Goal: Task Accomplishment & Management: Complete application form

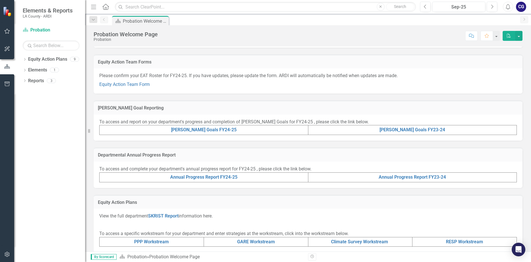
scroll to position [64, 0]
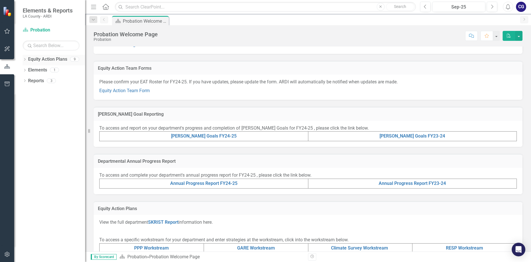
click at [24, 59] on icon "Dropdown" at bounding box center [25, 59] width 4 height 3
click at [25, 82] on icon "Dropdown" at bounding box center [25, 81] width 4 height 3
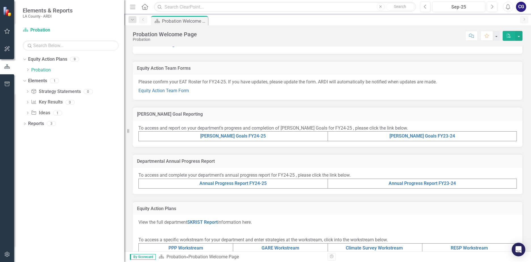
drag, startPoint x: 87, startPoint y: 59, endPoint x: 125, endPoint y: 66, distance: 38.6
click at [125, 66] on div "Resize" at bounding box center [126, 131] width 5 height 262
click at [26, 80] on icon "Dropdown" at bounding box center [23, 81] width 3 height 4
click at [26, 80] on icon "Dropdown" at bounding box center [25, 81] width 4 height 3
click at [29, 71] on icon "Dropdown" at bounding box center [28, 69] width 4 height 3
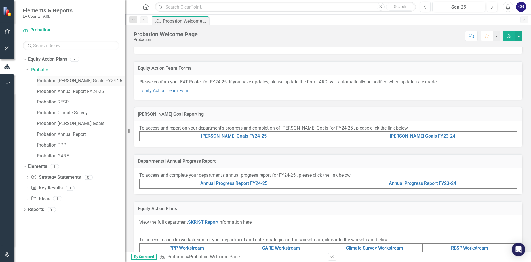
click at [63, 81] on link "Probation [PERSON_NAME] Goals FY24-25" at bounding box center [81, 81] width 88 height 7
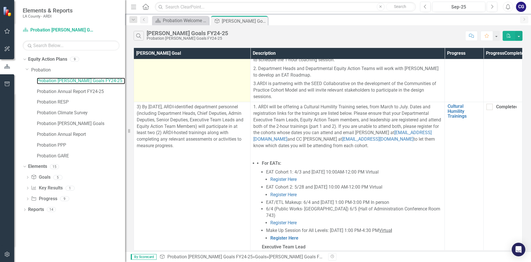
scroll to position [312, 0]
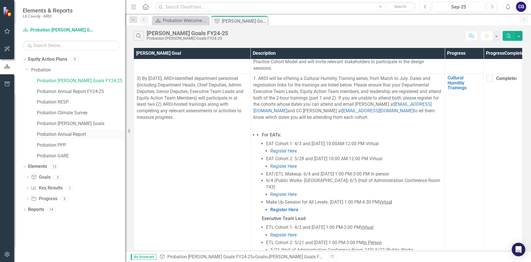
click at [66, 133] on link "Probation Annual Report" at bounding box center [81, 134] width 88 height 7
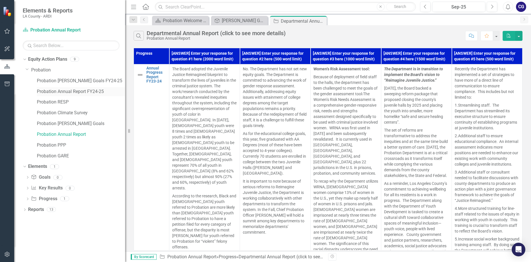
click at [83, 91] on link "Probation Annual Report FY24-25" at bounding box center [81, 92] width 88 height 7
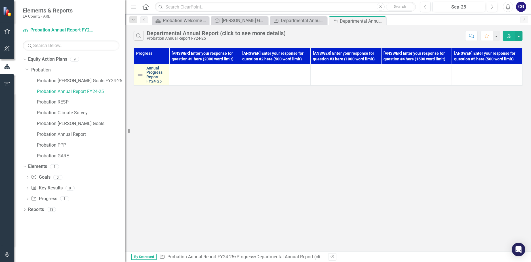
click at [154, 79] on link "Annual Progress Report FY24-25" at bounding box center [156, 75] width 20 height 18
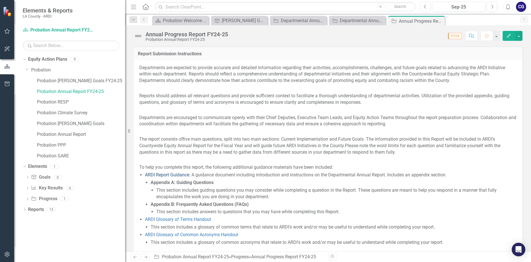
click at [181, 175] on link "ARDI Report Guidance" at bounding box center [167, 174] width 44 height 5
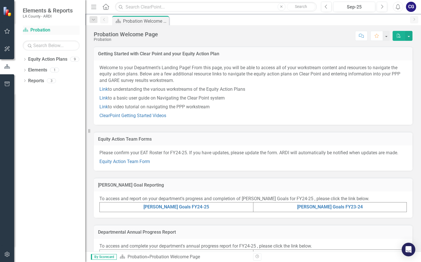
click at [39, 29] on link "Equity Action Plan Probation" at bounding box center [51, 30] width 57 height 7
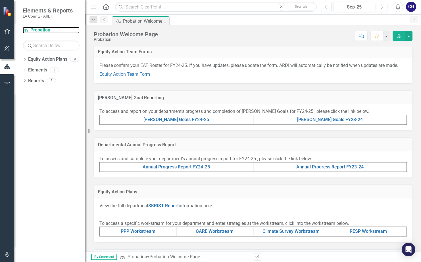
scroll to position [84, 0]
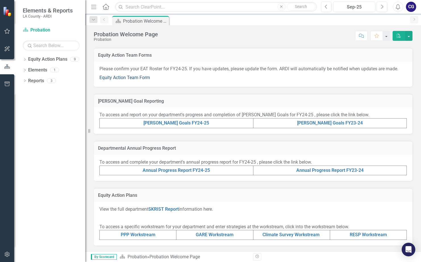
click at [130, 77] on link "Equity Action Team Form" at bounding box center [124, 77] width 51 height 5
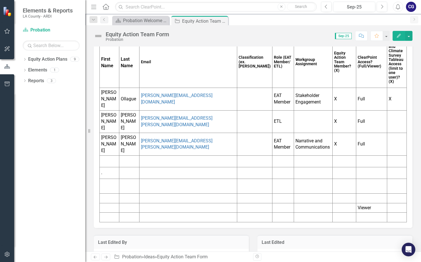
scroll to position [81, 0]
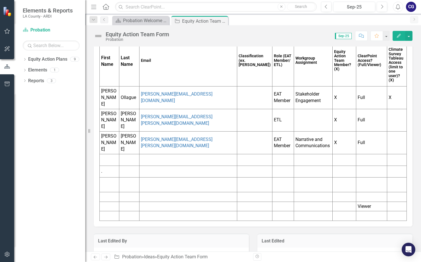
click at [397, 37] on icon "button" at bounding box center [399, 36] width 4 height 4
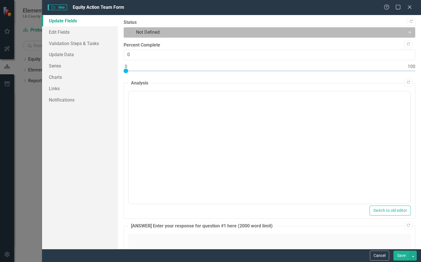
scroll to position [0, 0]
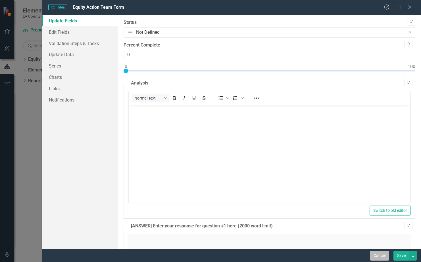
click at [377, 257] on button "Cancel" at bounding box center [379, 256] width 19 height 10
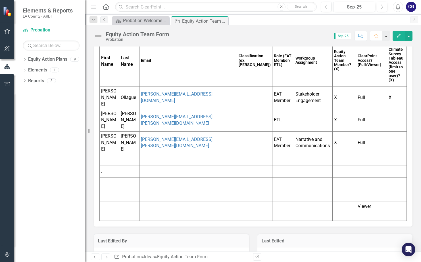
click at [385, 37] on button "button" at bounding box center [385, 36] width 7 height 10
click at [409, 35] on button "button" at bounding box center [408, 36] width 7 height 10
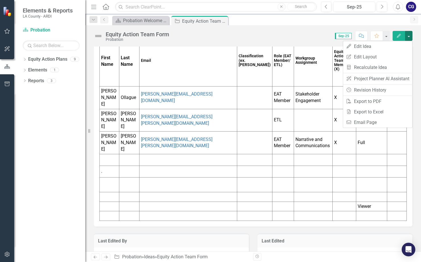
click at [290, 36] on div "Score: N/A Sep-25 Completed Comment Favorite Edit" at bounding box center [292, 36] width 240 height 10
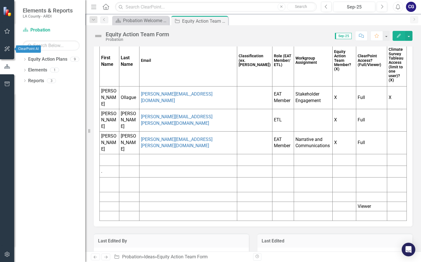
click at [7, 49] on icon "button" at bounding box center [7, 49] width 6 height 5
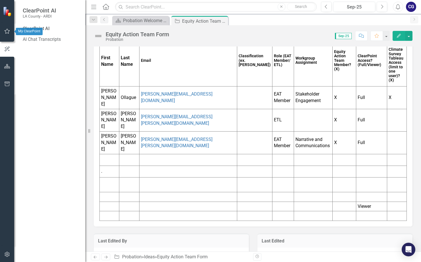
click at [9, 32] on icon "button" at bounding box center [7, 31] width 6 height 5
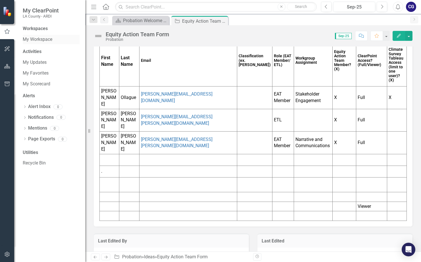
click at [37, 39] on link "My Workspace" at bounding box center [51, 39] width 57 height 7
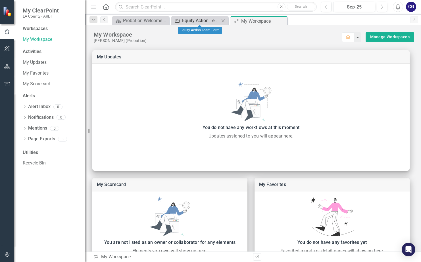
click at [198, 22] on div "Equity Action Team Form" at bounding box center [200, 20] width 37 height 7
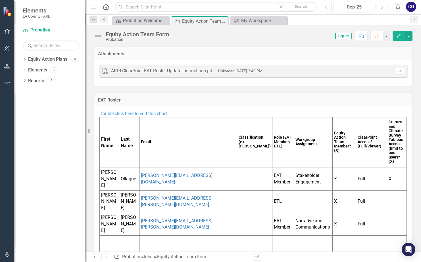
click at [194, 72] on div "ARDI ClearPoint EAT Roster Update Instructions.pdf" at bounding box center [162, 71] width 103 height 7
click at [398, 73] on link "Download" at bounding box center [399, 70] width 8 height 7
click at [132, 114] on span "Double click here to edit this chart." at bounding box center [133, 113] width 69 height 5
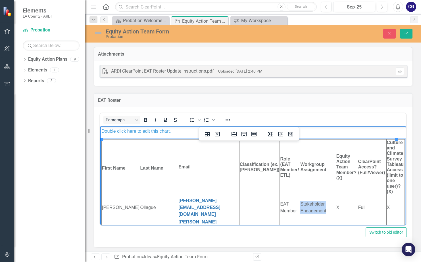
drag, startPoint x: 289, startPoint y: 200, endPoint x: 316, endPoint y: 206, distance: 27.9
click at [316, 206] on td "Stakeholder Engagement" at bounding box center [318, 207] width 36 height 21
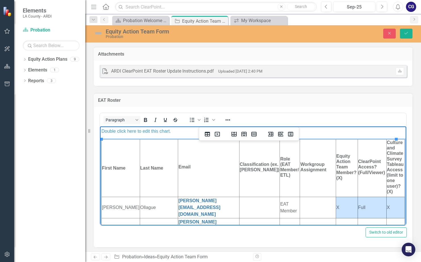
drag, startPoint x: 326, startPoint y: 204, endPoint x: 382, endPoint y: 204, distance: 56.5
click at [382, 204] on tr "[PERSON_NAME] [PERSON_NAME][EMAIL_ADDRESS][DOMAIN_NAME] EAT Member X Full X" at bounding box center [253, 207] width 303 height 21
click at [336, 209] on td "X" at bounding box center [347, 207] width 22 height 21
drag, startPoint x: 329, startPoint y: 205, endPoint x: 324, endPoint y: 204, distance: 5.4
click at [324, 204] on html "Double click here to edit this chart. First Name Last Name Email Classification…" at bounding box center [253, 231] width 306 height 211
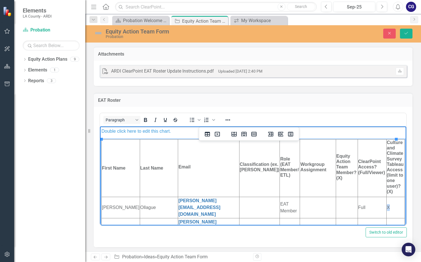
drag, startPoint x: 383, startPoint y: 204, endPoint x: 377, endPoint y: 205, distance: 6.0
click at [377, 205] on html "Double click here to edit this chart. First Name Last Name Email Classification…" at bounding box center [253, 231] width 306 height 211
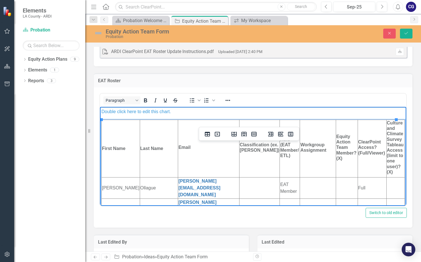
scroll to position [40, 0]
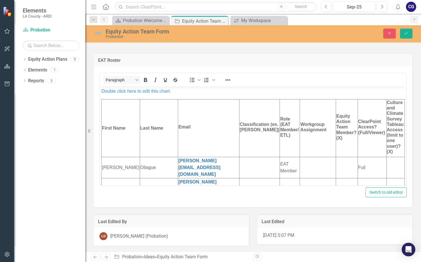
drag, startPoint x: 249, startPoint y: 259, endPoint x: 279, endPoint y: 258, distance: 29.3
click at [279, 258] on div "Previous Next Idea Probation » Ideas » Equity Action Team Form Revision History" at bounding box center [253, 257] width 336 height 11
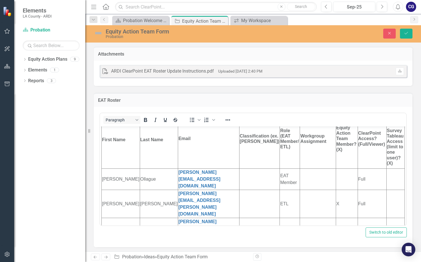
scroll to position [0, 0]
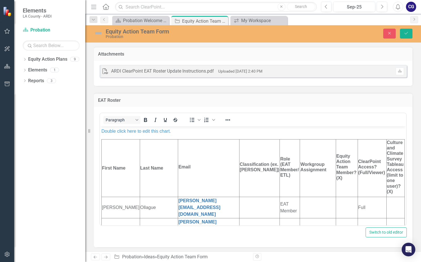
click at [168, 70] on div "ARDI ClearPoint EAT Roster Update Instructions.pdf" at bounding box center [162, 71] width 103 height 7
click at [398, 72] on icon at bounding box center [399, 70] width 3 height 3
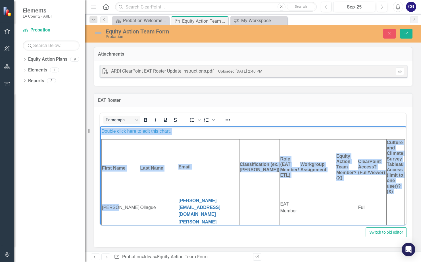
drag, startPoint x: 115, startPoint y: 205, endPoint x: 99, endPoint y: 203, distance: 16.1
click at [100, 203] on html "Double click here to edit this chart. First Name Last Name Email Classification…" at bounding box center [253, 231] width 306 height 211
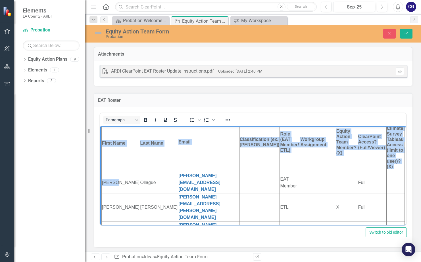
scroll to position [57, 0]
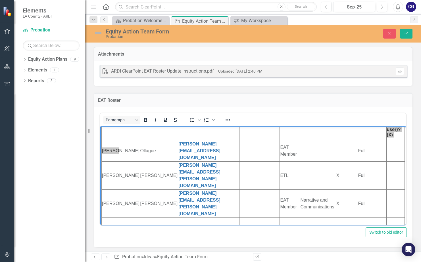
click at [158, 247] on div "Paragraph To open the popup, press Shift+Enter To open the popup, press Shift+E…" at bounding box center [253, 177] width 319 height 141
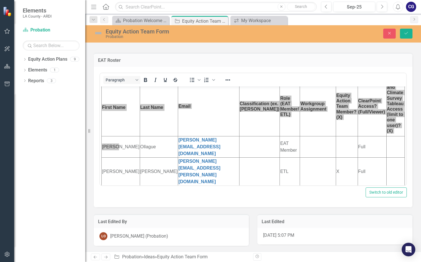
scroll to position [0, 0]
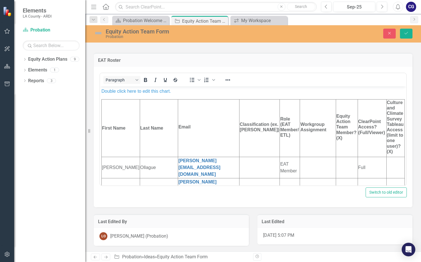
click at [149, 90] on span "Double click here to edit this chart." at bounding box center [136, 91] width 70 height 5
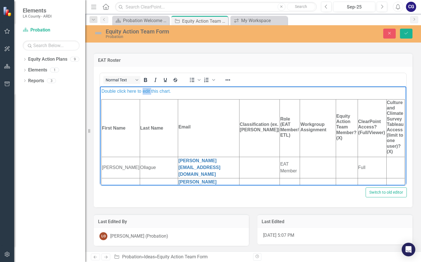
click at [149, 90] on span "Double click here to edit this chart." at bounding box center [136, 91] width 70 height 5
click at [119, 90] on span "Double click here to edit this chart." at bounding box center [136, 91] width 70 height 5
click at [164, 89] on span "Double click here to edit this chart." at bounding box center [136, 91] width 70 height 5
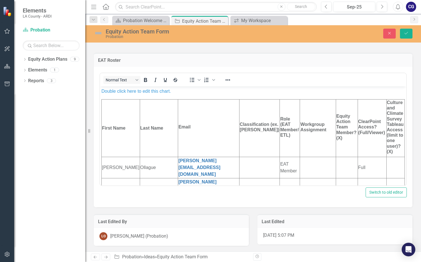
click at [296, 74] on div "Normal Text To open the popup, press Shift+Enter To open the popup, press Shift…" at bounding box center [253, 79] width 306 height 11
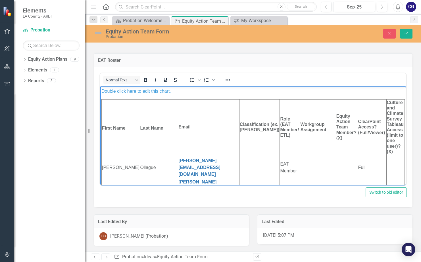
click at [131, 91] on span "Double click here to edit this chart." at bounding box center [136, 91] width 70 height 5
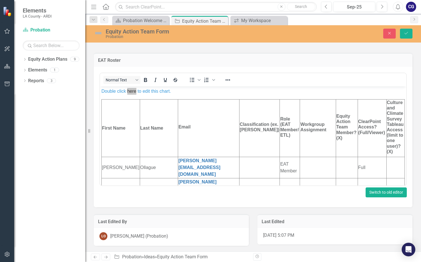
click at [385, 195] on button "Switch to old editor" at bounding box center [385, 193] width 41 height 10
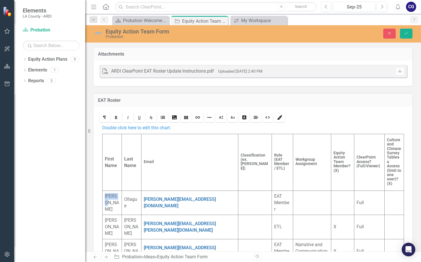
drag, startPoint x: 104, startPoint y: 204, endPoint x: 118, endPoint y: 201, distance: 14.1
click at [118, 201] on td "[PERSON_NAME]" at bounding box center [111, 203] width 19 height 24
drag, startPoint x: 143, startPoint y: 201, endPoint x: 172, endPoint y: 201, distance: 29.5
click at [172, 201] on div "[PERSON_NAME][EMAIL_ADDRESS][DOMAIN_NAME]" at bounding box center [190, 202] width 92 height 13
drag, startPoint x: 275, startPoint y: 208, endPoint x: 271, endPoint y: 197, distance: 12.4
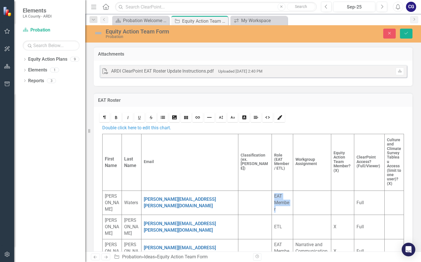
click at [271, 196] on td "EAT Member" at bounding box center [281, 203] width 21 height 24
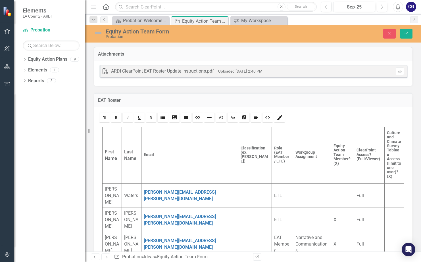
scroll to position [28, 0]
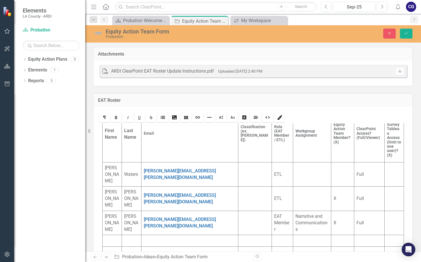
click at [240, 171] on div at bounding box center [254, 174] width 29 height 7
click at [242, 171] on div at bounding box center [254, 174] width 29 height 7
click at [244, 196] on div at bounding box center [254, 199] width 29 height 7
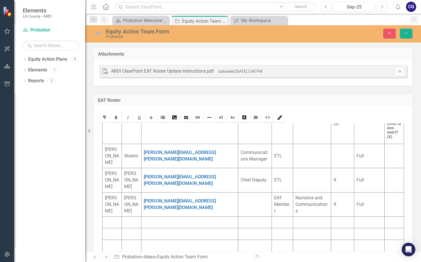
scroll to position [57, 0]
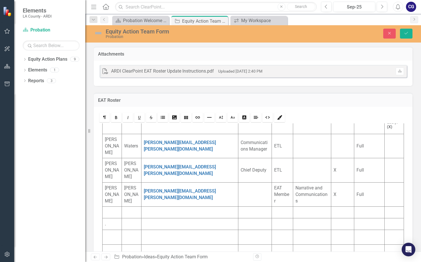
click at [243, 192] on div at bounding box center [254, 195] width 29 height 7
click at [107, 210] on div at bounding box center [112, 213] width 14 height 7
click at [129, 217] on div "Vet" at bounding box center [131, 220] width 15 height 7
click at [172, 207] on td at bounding box center [189, 220] width 97 height 27
click at [162, 216] on p "Ju" at bounding box center [190, 219] width 92 height 7
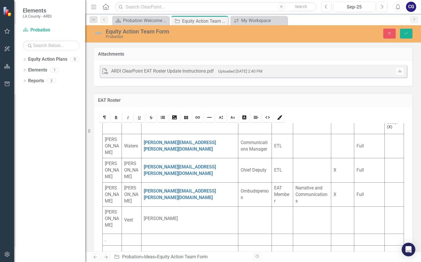
drag, startPoint x: 193, startPoint y: 202, endPoint x: 194, endPoint y: 208, distance: 6.3
click at [246, 217] on div at bounding box center [254, 220] width 29 height 7
click at [274, 217] on div at bounding box center [282, 220] width 16 height 7
click at [295, 217] on div at bounding box center [311, 220] width 33 height 7
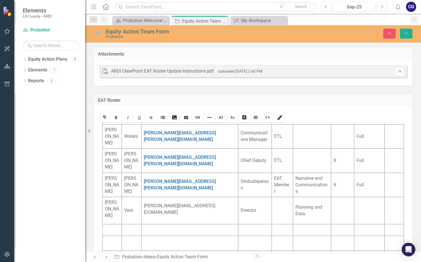
scroll to position [68, 0]
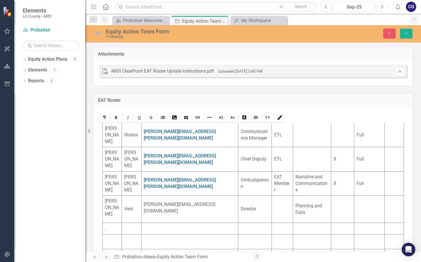
click at [333, 206] on div at bounding box center [342, 209] width 18 height 7
click at [357, 206] on div at bounding box center [369, 209] width 26 height 7
click at [110, 226] on div "." at bounding box center [112, 229] width 14 height 7
click at [176, 229] on div "[PERSON_NAME].[PERSON_NAME]@ [DOMAIN_NAME]" at bounding box center [190, 235] width 92 height 13
click at [243, 232] on div at bounding box center [254, 235] width 29 height 7
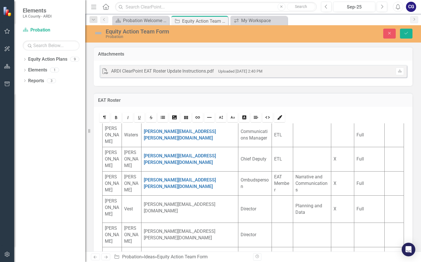
click at [274, 206] on div at bounding box center [282, 209] width 16 height 7
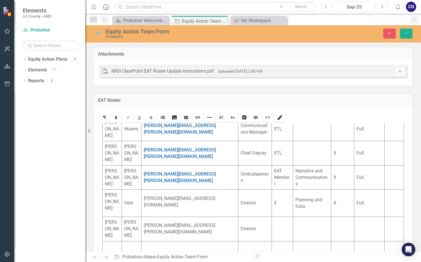
scroll to position [74, 0]
click at [281, 200] on div "E" at bounding box center [282, 203] width 16 height 7
click at [274, 226] on div at bounding box center [282, 229] width 16 height 7
click at [357, 226] on div at bounding box center [369, 229] width 26 height 7
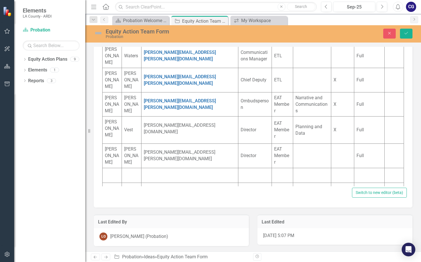
scroll to position [87, 0]
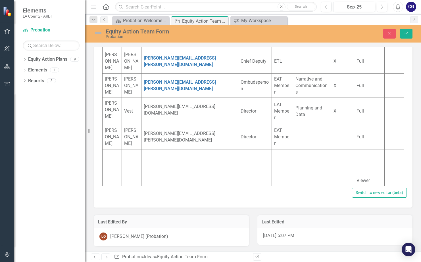
click at [240, 79] on div "Ombudsperson" at bounding box center [254, 85] width 29 height 13
drag, startPoint x: 367, startPoint y: 164, endPoint x: 337, endPoint y: 165, distance: 29.8
click at [337, 175] on tr "Viewer" at bounding box center [252, 180] width 301 height 11
click at [405, 31] on icon "Save" at bounding box center [405, 33] width 5 height 4
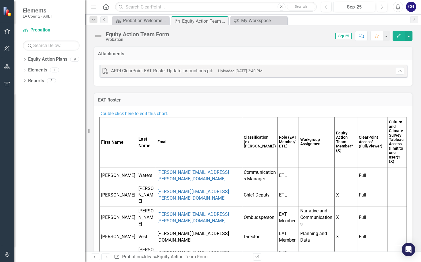
click at [155, 114] on span "Double click here to edit this chart." at bounding box center [133, 113] width 69 height 5
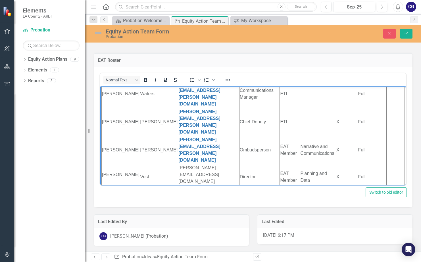
scroll to position [80, 0]
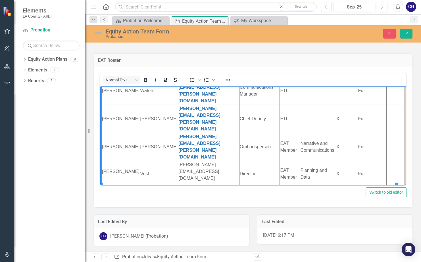
click at [108, 215] on td "Rich Text Area. Press ALT-0 for help." at bounding box center [121, 222] width 38 height 15
click at [243, 215] on td "Rich Text Area. Press ALT-0 for help." at bounding box center [259, 229] width 41 height 28
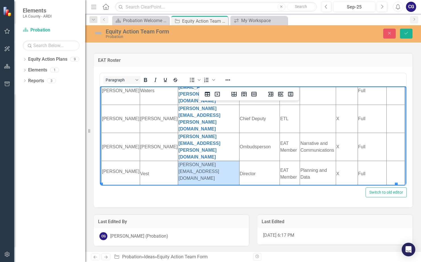
drag, startPoint x: 140, startPoint y: 123, endPoint x: 202, endPoint y: 152, distance: 68.6
click at [202, 152] on tbody "First Name Last Name Email Classification (ex. [PERSON_NAME]) Role (EAT Member/…" at bounding box center [253, 142] width 303 height 247
click at [144, 81] on icon "Bold" at bounding box center [145, 80] width 7 height 7
drag, startPoint x: 82, startPoint y: 37, endPoint x: 137, endPoint y: 197, distance: 168.8
click at [137, 197] on div "Switch to old editor" at bounding box center [252, 193] width 307 height 10
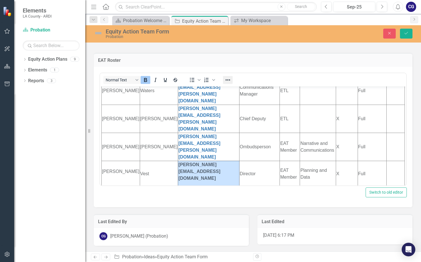
click at [230, 83] on button "Reveal or hide additional toolbar items" at bounding box center [228, 80] width 10 height 8
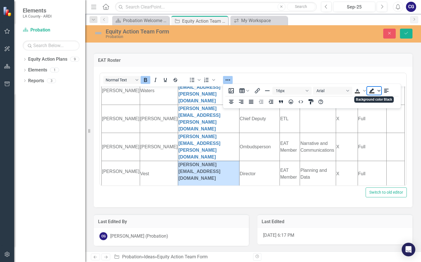
click at [377, 91] on span "Background color Black" at bounding box center [378, 91] width 5 height 8
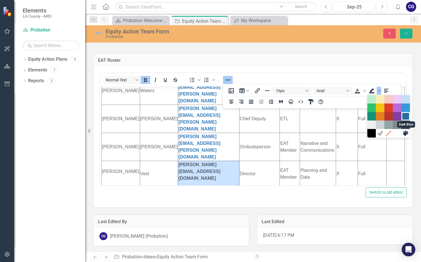
click at [403, 113] on div "Dark Blue" at bounding box center [405, 116] width 7 height 7
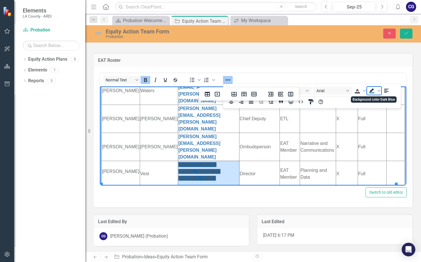
click at [376, 90] on span "Background color Dark Blue" at bounding box center [372, 91] width 10 height 8
click at [381, 91] on button "Align left" at bounding box center [386, 91] width 10 height 8
click at [379, 91] on icon "Background color Dark Blue" at bounding box center [378, 91] width 3 height 2
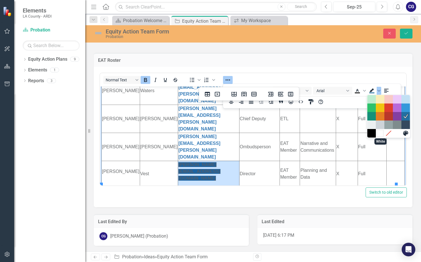
click at [379, 134] on div "White" at bounding box center [379, 133] width 7 height 7
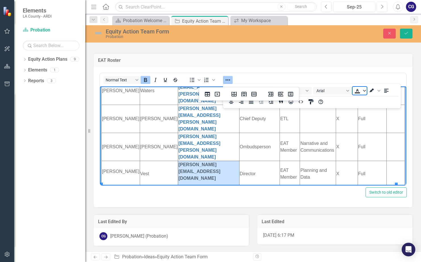
click at [363, 91] on icon "Text color Black" at bounding box center [364, 90] width 3 height 3
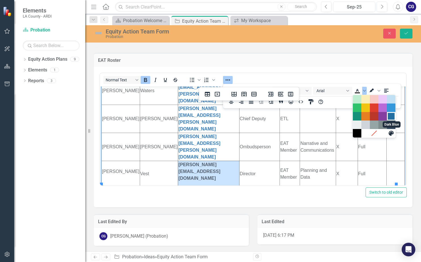
click at [390, 115] on div "Dark Blue" at bounding box center [391, 116] width 7 height 7
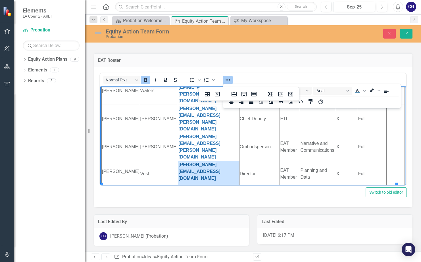
click at [324, 64] on td "EAT Roster" at bounding box center [253, 60] width 310 height 7
click at [189, 250] on td "Rich Text Area. Press ALT-0 for help." at bounding box center [208, 254] width 61 height 8
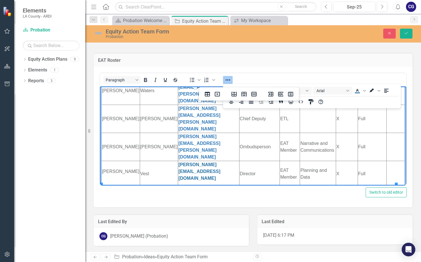
click at [250, 215] on td "Rich Text Area. Press ALT-0 for help." at bounding box center [259, 229] width 41 height 28
click at [357, 215] on td "Rich Text Area. Press ALT-0 for help." at bounding box center [371, 229] width 29 height 28
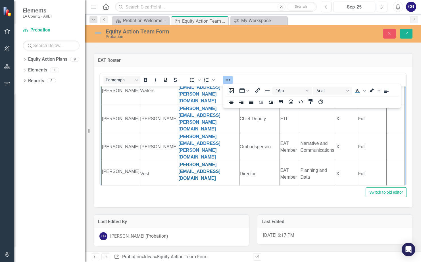
click at [325, 194] on div "Switch to old editor" at bounding box center [252, 193] width 307 height 10
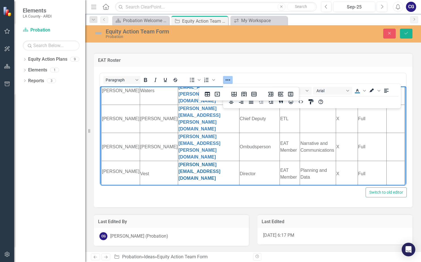
drag, startPoint x: 360, startPoint y: 158, endPoint x: 359, endPoint y: 145, distance: 13.1
click at [359, 145] on html "Double click here to edit this chart. First Name Last Name Email Classification…" at bounding box center [253, 136] width 306 height 261
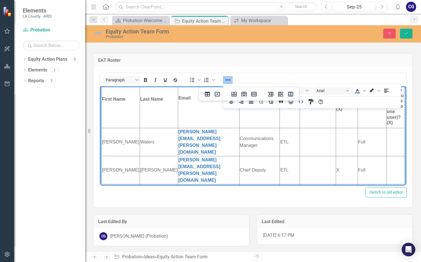
scroll to position [57, 0]
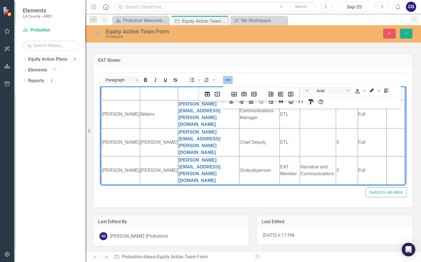
click at [239, 128] on td "Chief Deputy" at bounding box center [259, 142] width 41 height 28
click at [101, 146] on body "Double click here to edit this chart. First Name Last Name Email Classification…" at bounding box center [253, 160] width 306 height 261
drag, startPoint x: 113, startPoint y: 146, endPoint x: 131, endPoint y: 157, distance: 20.8
click at [114, 192] on p "[PERSON_NAME]" at bounding box center [120, 195] width 37 height 7
click at [113, 192] on p "[PERSON_NAME]" at bounding box center [120, 195] width 37 height 7
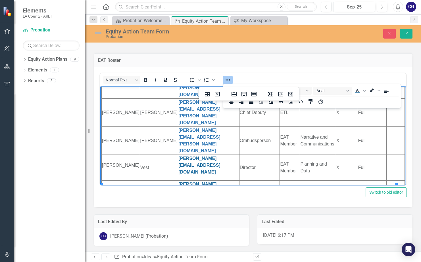
scroll to position [87, 0]
click at [358, 208] on td "Full" at bounding box center [372, 222] width 29 height 28
click at [110, 236] on td "Rich Text Area. Press ALT-0 for help." at bounding box center [121, 240] width 38 height 8
click at [115, 162] on p "[PERSON_NAME]" at bounding box center [120, 165] width 37 height 7
click at [407, 33] on icon "Save" at bounding box center [405, 33] width 5 height 4
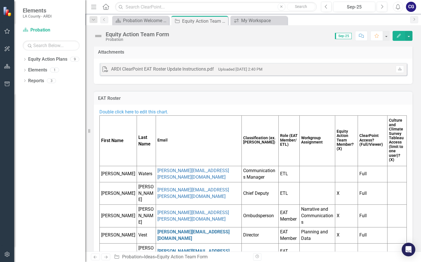
scroll to position [0, 0]
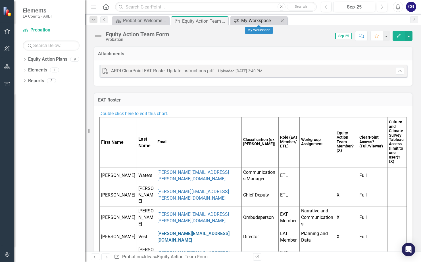
click at [254, 21] on div "My Workspace" at bounding box center [259, 20] width 37 height 7
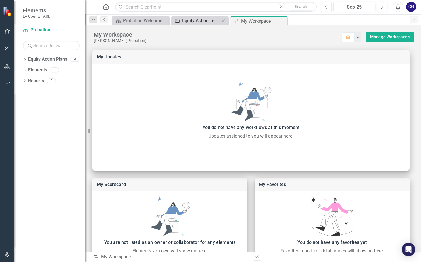
click at [197, 20] on div "Equity Action Team Form" at bounding box center [200, 20] width 37 height 7
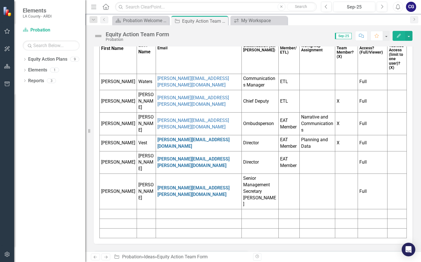
scroll to position [98, 0]
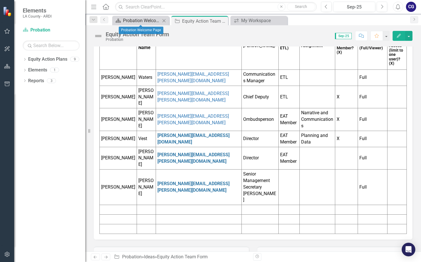
click at [135, 19] on div "Probation Welcome Page" at bounding box center [141, 20] width 37 height 7
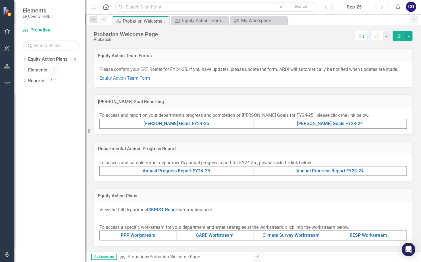
scroll to position [28, 0]
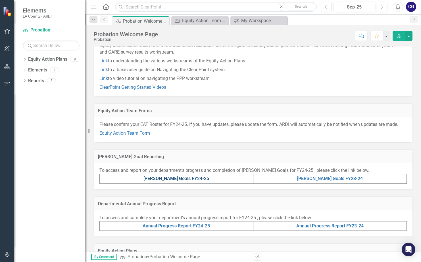
click at [182, 177] on link "[PERSON_NAME] Goals FY24-25" at bounding box center [176, 178] width 66 height 5
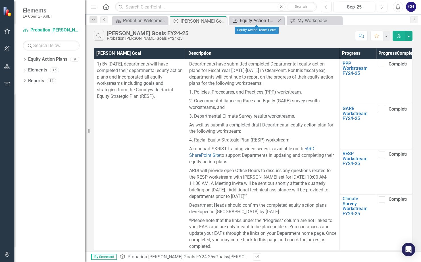
click at [252, 22] on div "Equity Action Team Form" at bounding box center [258, 20] width 36 height 7
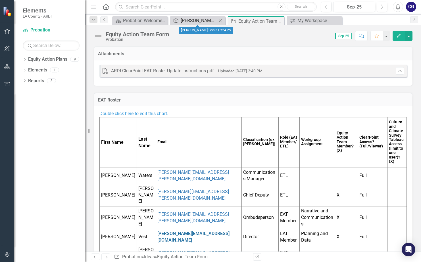
click at [205, 19] on div "[PERSON_NAME] Goals FY24-25" at bounding box center [199, 20] width 36 height 7
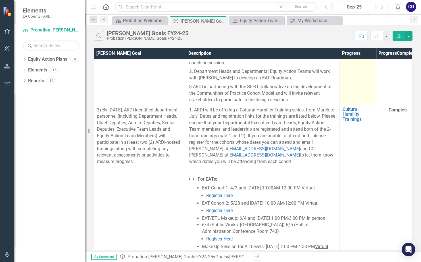
scroll to position [341, 0]
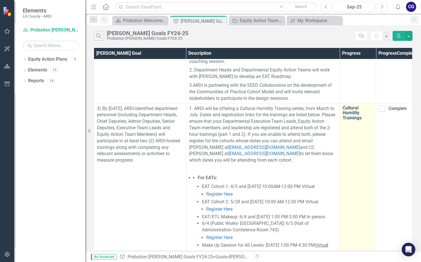
click at [351, 112] on link "Cultural Humility Trainings" at bounding box center [357, 113] width 30 height 15
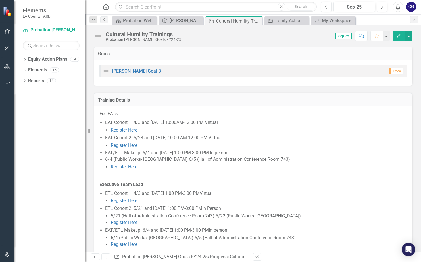
click at [401, 37] on button "Edit" at bounding box center [398, 36] width 12 height 10
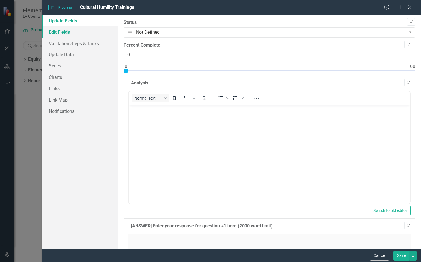
click at [54, 30] on link "Edit Fields" at bounding box center [80, 31] width 76 height 11
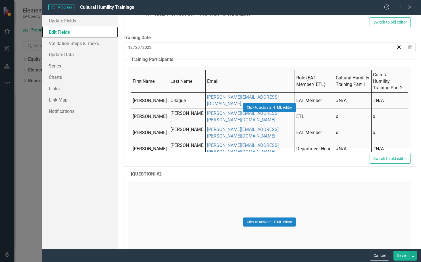
scroll to position [312, 0]
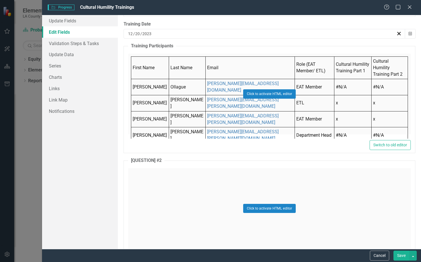
click at [139, 82] on div "Click to activate HTML editor" at bounding box center [269, 94] width 282 height 81
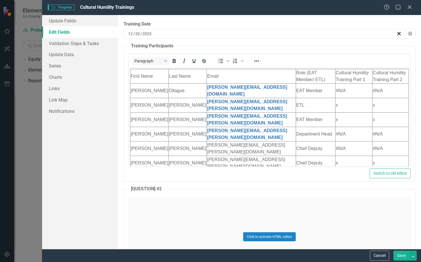
scroll to position [0, 0]
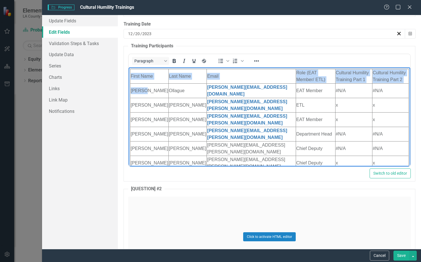
drag, startPoint x: 151, startPoint y: 87, endPoint x: 129, endPoint y: 88, distance: 22.2
click at [129, 88] on body "First Name Last Name Email Role (EAT Member/ ETL) Cultural Humility Training Pa…" at bounding box center [268, 126] width 281 height 119
click at [150, 89] on td "[PERSON_NAME]" at bounding box center [149, 90] width 38 height 14
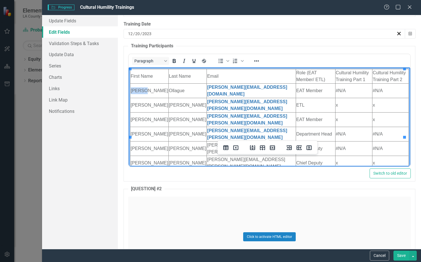
drag, startPoint x: 150, startPoint y: 89, endPoint x: 130, endPoint y: 89, distance: 19.9
click at [130, 89] on td "[PERSON_NAME]" at bounding box center [149, 90] width 38 height 14
drag, startPoint x: 205, startPoint y: 87, endPoint x: 236, endPoint y: 89, distance: 31.8
click at [236, 89] on link "﻿[PERSON_NAME][EMAIL_ADDRESS][DOMAIN_NAME]" at bounding box center [247, 91] width 80 height 12
drag, startPoint x: 345, startPoint y: 87, endPoint x: 334, endPoint y: 86, distance: 11.7
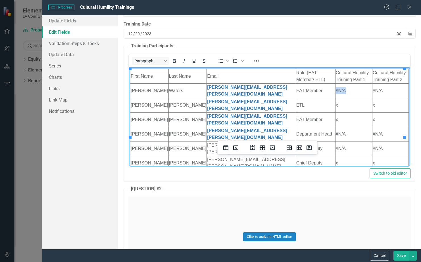
click at [335, 86] on td "#N/A" at bounding box center [353, 90] width 37 height 14
drag, startPoint x: 384, startPoint y: 86, endPoint x: 369, endPoint y: 87, distance: 14.9
click at [372, 87] on td "#N/A" at bounding box center [390, 90] width 37 height 14
drag, startPoint x: 149, startPoint y: 119, endPoint x: 130, endPoint y: 120, distance: 18.8
click at [130, 141] on td "[PERSON_NAME]" at bounding box center [149, 148] width 38 height 14
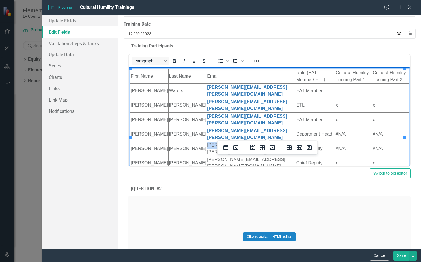
drag, startPoint x: 233, startPoint y: 117, endPoint x: 205, endPoint y: 118, distance: 27.8
click at [206, 141] on td "[PERSON_NAME][EMAIL_ADDRESS][PERSON_NAME][DOMAIN_NAME]" at bounding box center [250, 148] width 89 height 14
drag, startPoint x: 321, startPoint y: 118, endPoint x: 298, endPoint y: 117, distance: 22.7
click at [298, 141] on td "Chief Deputy" at bounding box center [314, 148] width 39 height 14
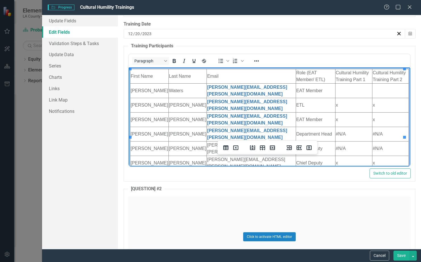
drag, startPoint x: 304, startPoint y: 117, endPoint x: 294, endPoint y: 117, distance: 9.9
click at [295, 141] on td "Chief Deputy" at bounding box center [314, 148] width 39 height 14
drag, startPoint x: 383, startPoint y: 118, endPoint x: 384, endPoint y: 131, distance: 13.9
click at [374, 141] on td "#N/A" at bounding box center [390, 148] width 37 height 14
drag, startPoint x: 146, startPoint y: 125, endPoint x: 131, endPoint y: 125, distance: 15.4
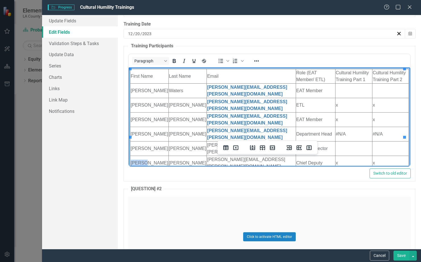
click at [131, 156] on td "[PERSON_NAME]" at bounding box center [149, 163] width 38 height 14
drag, startPoint x: 186, startPoint y: 125, endPoint x: 168, endPoint y: 129, distance: 17.6
click at [168, 129] on html "First Name Last Name Email Role (EAT Member/ ETL) Cultural Humility Training Pa…" at bounding box center [268, 126] width 281 height 119
click at [156, 156] on td "Rich Text Area. Press ALT-0 for help." at bounding box center [149, 163] width 38 height 14
drag, startPoint x: 233, startPoint y: 126, endPoint x: 205, endPoint y: 129, distance: 28.8
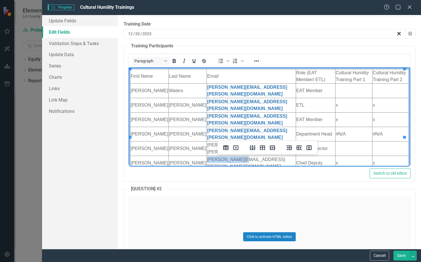
click at [205, 129] on html "First Name Last Name Email Role (EAT Member/ ETL) Cultural Humility Training Pa…" at bounding box center [268, 126] width 281 height 119
drag, startPoint x: 304, startPoint y: 126, endPoint x: 291, endPoint y: 127, distance: 12.6
click at [291, 127] on html "First Name Last Name Email Role (EAT Member/ ETL) Cultural Humility Training Pa…" at bounding box center [268, 126] width 281 height 119
click at [304, 156] on td "Chief Deputy" at bounding box center [314, 163] width 39 height 14
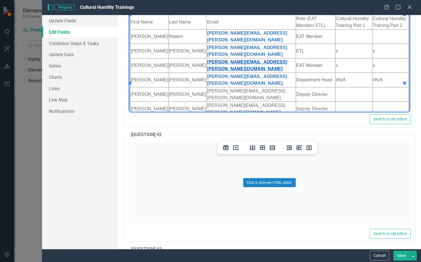
scroll to position [369, 0]
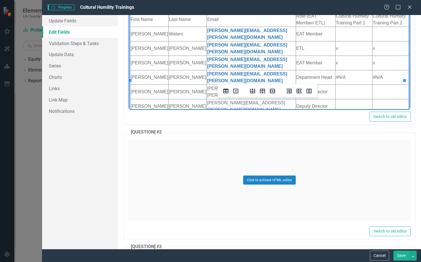
drag, startPoint x: 150, startPoint y: 76, endPoint x: 131, endPoint y: 76, distance: 19.0
click at [131, 114] on td "[PERSON_NAME]" at bounding box center [149, 121] width 38 height 14
click at [220, 114] on td "[PERSON_NAME][EMAIL_ADDRESS][PERSON_NAME][DOMAIN_NAME]" at bounding box center [250, 121] width 89 height 14
drag, startPoint x: 218, startPoint y: 76, endPoint x: 204, endPoint y: 78, distance: 14.1
click at [204, 78] on html "First Name Last Name Email Role (EAT Member/ ETL) Cultural Humility Training Pa…" at bounding box center [268, 70] width 281 height 119
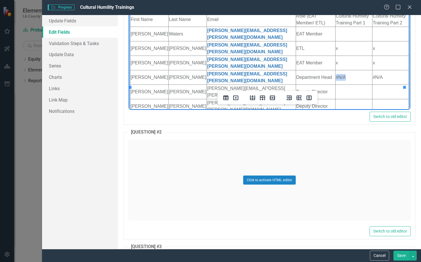
drag, startPoint x: 347, startPoint y: 54, endPoint x: 333, endPoint y: 51, distance: 14.3
click at [335, 70] on td "#N/A" at bounding box center [353, 77] width 37 height 14
drag, startPoint x: 379, startPoint y: 52, endPoint x: 369, endPoint y: 53, distance: 10.3
click at [369, 53] on html "First Name Last Name Email Role (EAT Member/ ETL) Cultural Humility Training Pa…" at bounding box center [268, 70] width 281 height 119
drag, startPoint x: 350, startPoint y: 79, endPoint x: 332, endPoint y: 81, distance: 18.8
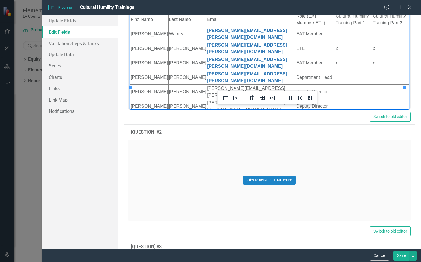
click at [332, 81] on html "First Name Last Name Email Role (EAT Member/ ETL) Cultural Humility Training Pa…" at bounding box center [268, 70] width 281 height 119
drag, startPoint x: 384, startPoint y: 81, endPoint x: 369, endPoint y: 83, distance: 15.7
click at [369, 83] on html "First Name Last Name Email Role (EAT Member/ ETL) Cultural Humility Training Pa…" at bounding box center [268, 70] width 281 height 119
click at [378, 114] on td "Rich Text Area. Press ALT-0 for help." at bounding box center [390, 121] width 37 height 14
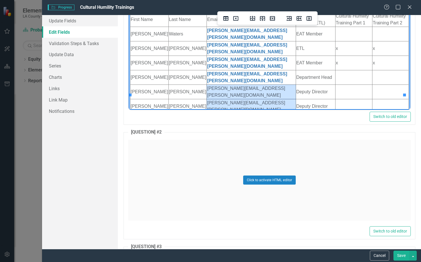
drag, startPoint x: 205, startPoint y: 61, endPoint x: 276, endPoint y: 89, distance: 76.4
click at [276, 90] on tbody "First Name Last Name Email Role (EAT Member/ ETL) Cultural Humility Training Pa…" at bounding box center [269, 77] width 278 height 130
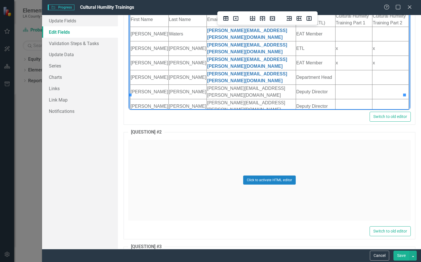
drag, startPoint x: 240, startPoint y: 87, endPoint x: 218, endPoint y: 90, distance: 22.4
click at [218, 128] on td "[PERSON_NAME][EMAIL_ADDRESS][DOMAIN_NAME]" at bounding box center [250, 135] width 89 height 14
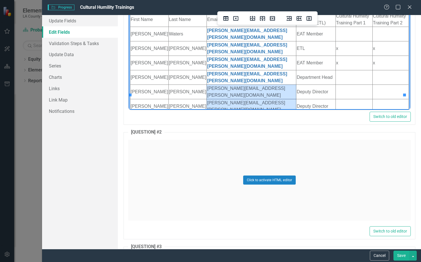
drag, startPoint x: 205, startPoint y: 62, endPoint x: 257, endPoint y: 90, distance: 58.7
click at [257, 90] on tbody "First Name Last Name Email Role (EAT Member/ ETL) Cultural Humility Training Pa…" at bounding box center [269, 77] width 278 height 130
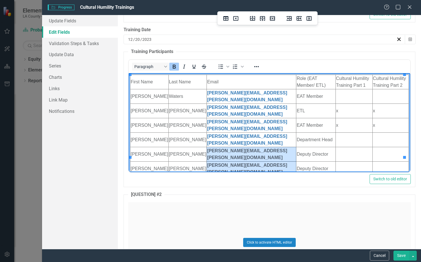
scroll to position [284, 0]
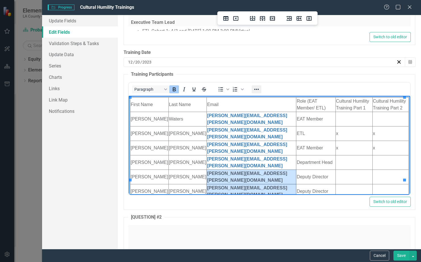
click at [260, 91] on button "Reveal or hide additional toolbar items" at bounding box center [257, 89] width 10 height 8
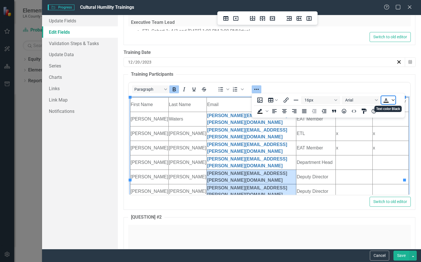
click at [392, 101] on icon "Text color Black" at bounding box center [393, 100] width 3 height 3
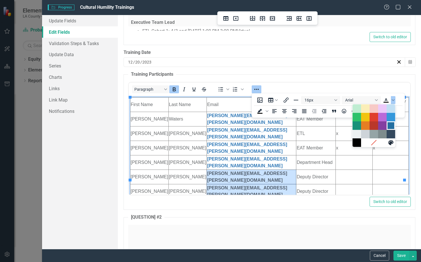
click at [393, 127] on div "Dark Blue" at bounding box center [390, 125] width 7 height 7
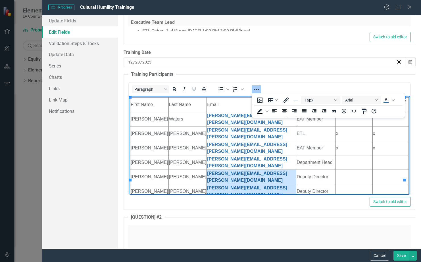
click at [263, 189] on html "First Name Last Name Email Role (EAT Member/ ETL) Cultural Humility Training Pa…" at bounding box center [268, 162] width 281 height 133
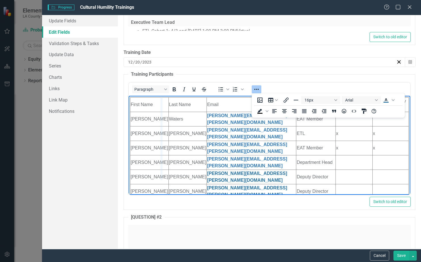
drag, startPoint x: 166, startPoint y: 104, endPoint x: 161, endPoint y: 106, distance: 5.2
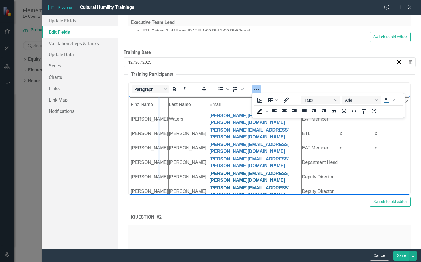
drag, startPoint x: 161, startPoint y: 103, endPoint x: 157, endPoint y: 103, distance: 3.4
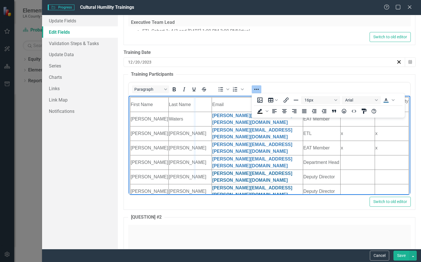
drag, startPoint x: 201, startPoint y: 102, endPoint x: 193, endPoint y: 103, distance: 7.8
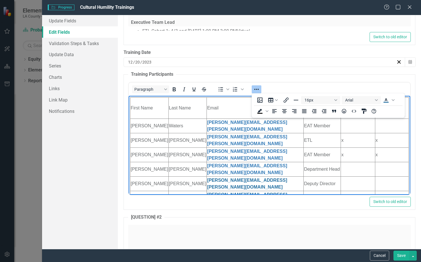
click at [257, 89] on icon "Reveal or hide additional toolbar items" at bounding box center [256, 89] width 5 height 1
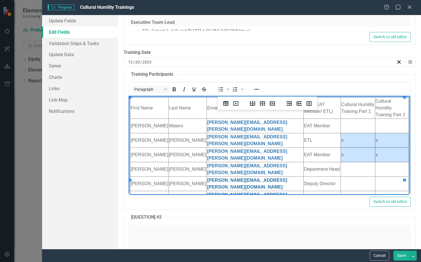
drag, startPoint x: 335, startPoint y: 123, endPoint x: 374, endPoint y: 129, distance: 40.2
click at [374, 129] on tbody "First Name Last Name Email Role (EAT Member/ ETL) Cultural Humility Training Pa…" at bounding box center [269, 165] width 278 height 137
click at [258, 91] on icon "Reveal or hide additional toolbar items" at bounding box center [256, 89] width 7 height 7
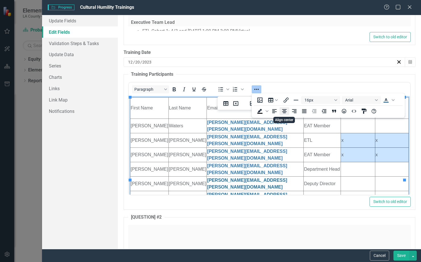
click at [284, 111] on icon "Align center" at bounding box center [284, 111] width 7 height 7
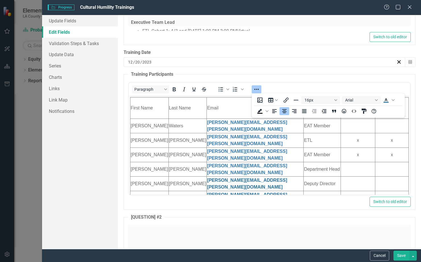
click at [335, 186] on html "First Name Last Name Email Role (EAT Member/ ETL) Cultural Humility Training Pa…" at bounding box center [268, 166] width 281 height 140
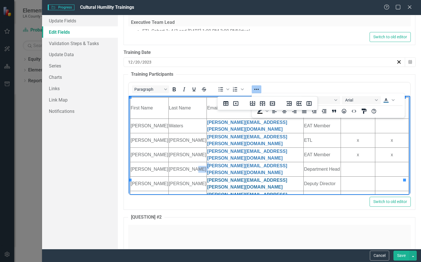
drag, startPoint x: 197, startPoint y: 138, endPoint x: 194, endPoint y: 138, distance: 3.4
click at [194, 138] on html "First Name Last Name Email Role (EAT Member/ ETL) Cultural Humility Training Pa…" at bounding box center [268, 166] width 281 height 140
click at [220, 163] on link "[PERSON_NAME][EMAIL_ADDRESS][PERSON_NAME][DOMAIN_NAME]" at bounding box center [247, 169] width 80 height 12
click at [349, 162] on td "Rich Text Area. Press ALT-0 for help." at bounding box center [357, 169] width 34 height 14
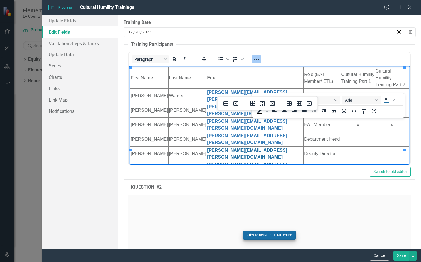
scroll to position [256, 0]
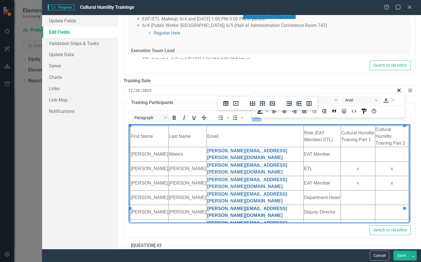
click at [354, 248] on td "Rich Text Area. Press ALT-0 for help." at bounding box center [357, 255] width 34 height 14
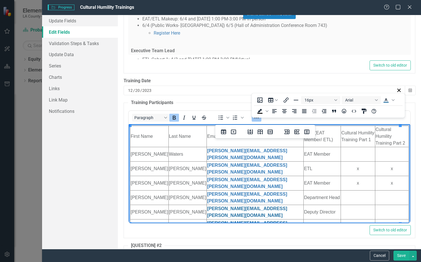
drag, startPoint x: 269, startPoint y: 196, endPoint x: 195, endPoint y: 191, distance: 74.3
click at [206, 234] on td "[PERSON_NAME][EMAIL_ADDRESS][PERSON_NAME][DOMAIN_NAME]" at bounding box center [254, 241] width 97 height 14
click at [337, 101] on button "16px" at bounding box center [320, 100] width 39 height 8
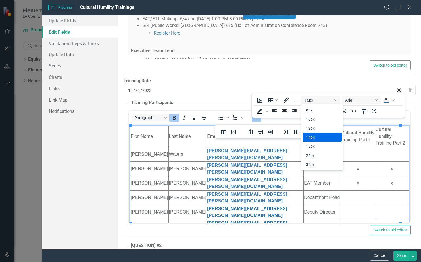
click at [315, 139] on div "14px" at bounding box center [318, 137] width 24 height 7
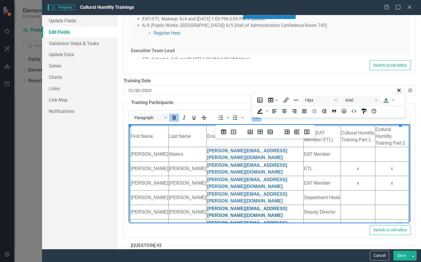
click at [357, 234] on td "Rich Text Area. Press ALT-0 for help." at bounding box center [357, 241] width 34 height 14
drag, startPoint x: 147, startPoint y: 201, endPoint x: 148, endPoint y: 198, distance: 3.5
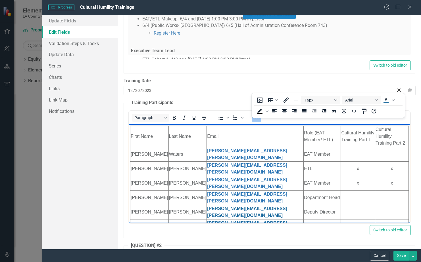
click at [394, 257] on button "Save" at bounding box center [401, 256] width 16 height 10
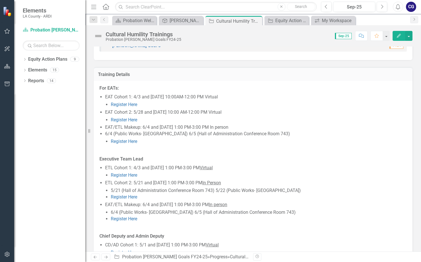
scroll to position [0, 0]
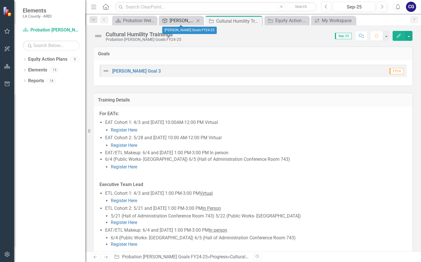
click at [173, 22] on div "[PERSON_NAME] Goals FY24-25" at bounding box center [181, 20] width 25 height 7
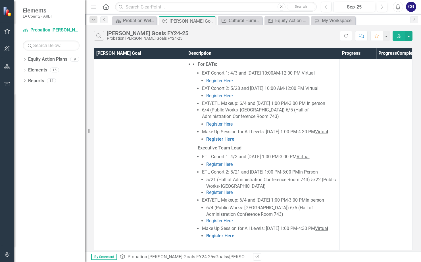
scroll to position [596, 0]
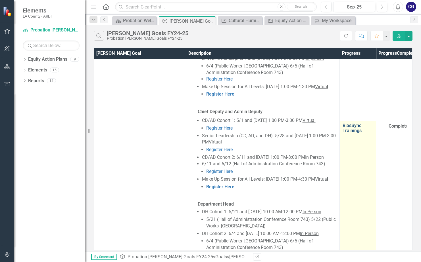
click at [346, 124] on link "BiasSync Trainings" at bounding box center [357, 128] width 30 height 10
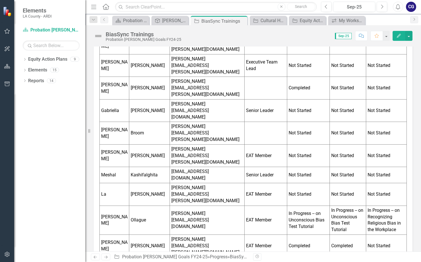
scroll to position [170, 0]
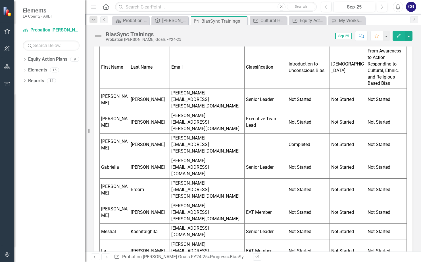
click at [106, 134] on td "[PERSON_NAME]" at bounding box center [115, 145] width 30 height 23
click at [103, 134] on td "[PERSON_NAME]" at bounding box center [115, 145] width 30 height 23
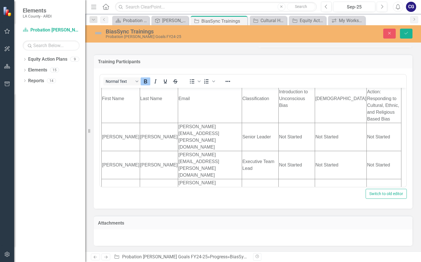
scroll to position [57, 0]
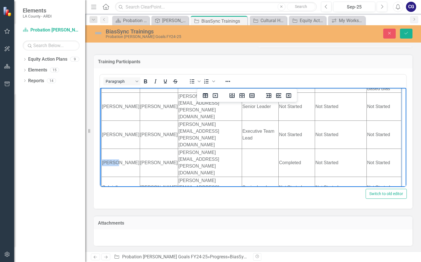
drag, startPoint x: 102, startPoint y: 124, endPoint x: 118, endPoint y: 125, distance: 15.7
click at [118, 149] on td "[PERSON_NAME]" at bounding box center [121, 163] width 38 height 28
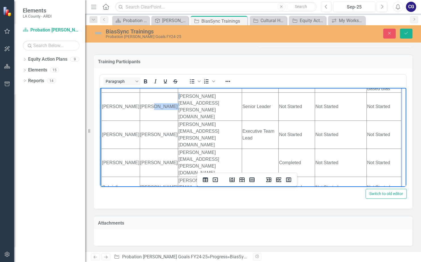
drag, startPoint x: 164, startPoint y: 98, endPoint x: 161, endPoint y: 99, distance: 3.4
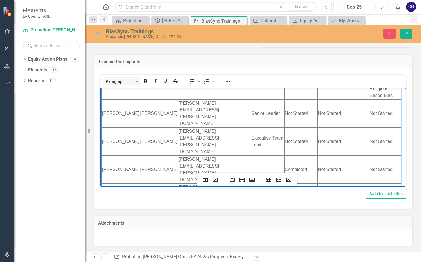
click at [178, 99] on td "[PERSON_NAME][EMAIL_ADDRESS][PERSON_NAME][DOMAIN_NAME]" at bounding box center [214, 113] width 73 height 28
drag, startPoint x: 285, startPoint y: 97, endPoint x: 255, endPoint y: 102, distance: 30.4
click at [266, 156] on td "Rich Text Area. Press ALT-0 for help." at bounding box center [268, 170] width 34 height 28
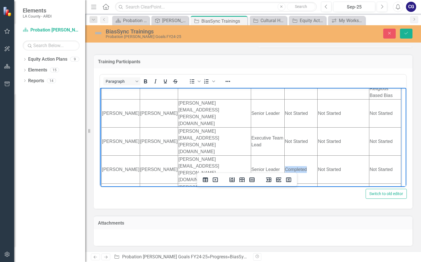
drag, startPoint x: 315, startPoint y: 122, endPoint x: 290, endPoint y: 123, distance: 24.7
drag, startPoint x: 189, startPoint y: 124, endPoint x: 162, endPoint y: 122, distance: 27.0
drag, startPoint x: 235, startPoint y: 127, endPoint x: 161, endPoint y: 123, distance: 74.2
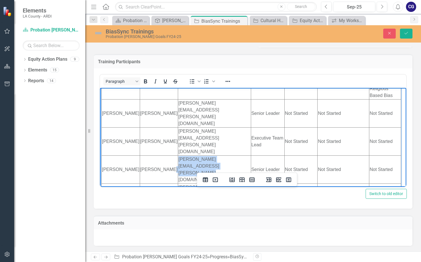
click at [227, 81] on icon "Reveal or hide additional toolbar items" at bounding box center [227, 81] width 7 height 7
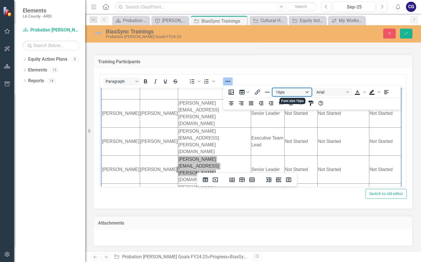
click at [306, 93] on button "16px" at bounding box center [291, 92] width 39 height 8
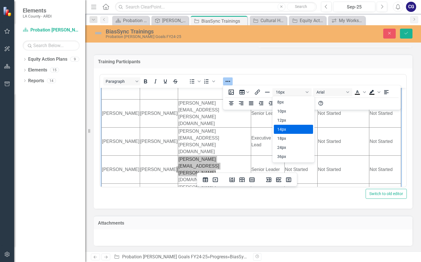
click at [282, 129] on div "14px" at bounding box center [289, 129] width 24 height 7
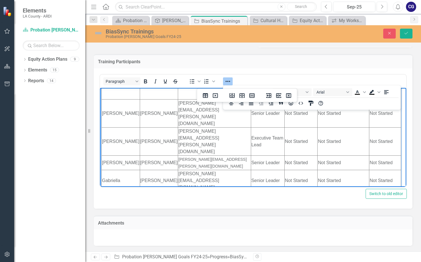
click at [178, 170] on td "[PERSON_NAME][EMAIL_ADDRESS][DOMAIN_NAME]" at bounding box center [214, 180] width 73 height 21
drag, startPoint x: 165, startPoint y: 134, endPoint x: 162, endPoint y: 135, distance: 2.9
click at [178, 170] on td "[PERSON_NAME][EMAIL_ADDRESS][DOMAIN_NAME]" at bounding box center [214, 180] width 73 height 21
click at [182, 170] on td "[PERSON_NAME][EMAIL_ADDRESS][DOMAIN_NAME]" at bounding box center [214, 180] width 73 height 21
drag, startPoint x: 103, startPoint y: 145, endPoint x: 134, endPoint y: 143, distance: 30.4
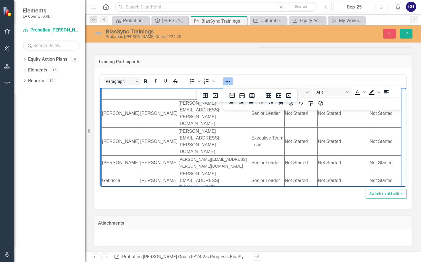
click at [134, 191] on tr "[PERSON_NAME] [PERSON_NAME][EMAIL_ADDRESS][PERSON_NAME][DOMAIN_NAME] Not Starte…" at bounding box center [251, 205] width 299 height 28
click at [108, 191] on td "Rich Text Area. Press ALT-0 for help." at bounding box center [121, 205] width 38 height 28
click at [263, 191] on td "Rich Text Area. Press ALT-0 for help." at bounding box center [268, 205] width 34 height 28
